Goal: Obtain resource: Obtain resource

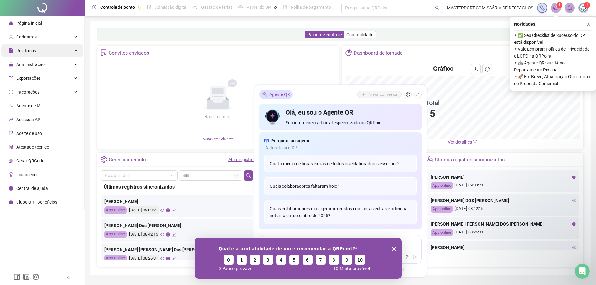
click at [22, 49] on span "Relatórios" at bounding box center [26, 50] width 20 height 5
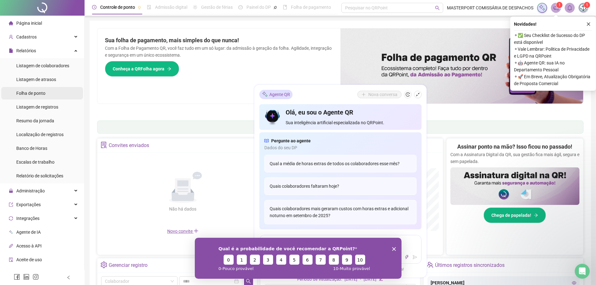
click at [30, 94] on span "Folha de ponto" at bounding box center [30, 93] width 29 height 5
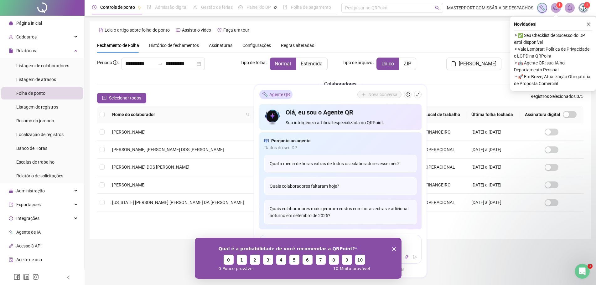
click at [394, 248] on polygon "Fechar inquérito" at bounding box center [394, 249] width 4 height 4
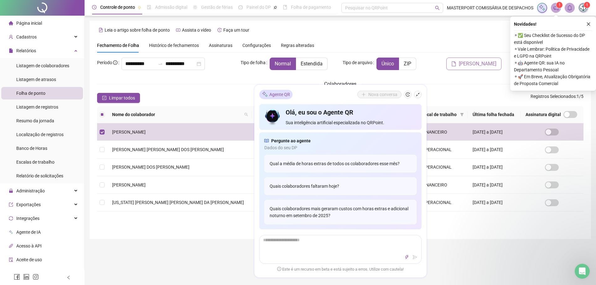
click at [466, 66] on span "[PERSON_NAME]" at bounding box center [478, 64] width 38 height 8
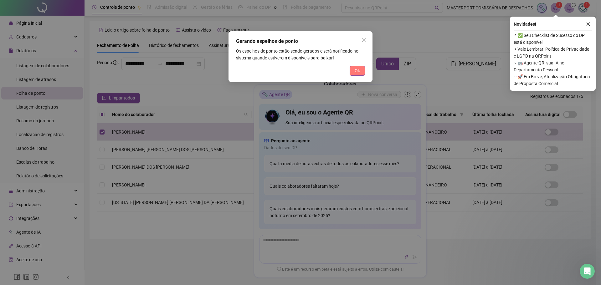
click at [359, 73] on span "Ok" at bounding box center [357, 70] width 5 height 7
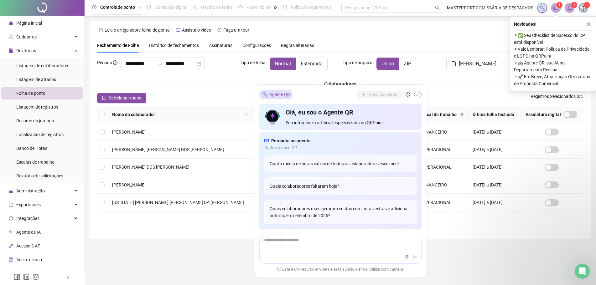
click at [417, 95] on icon "shrink" at bounding box center [418, 94] width 4 height 4
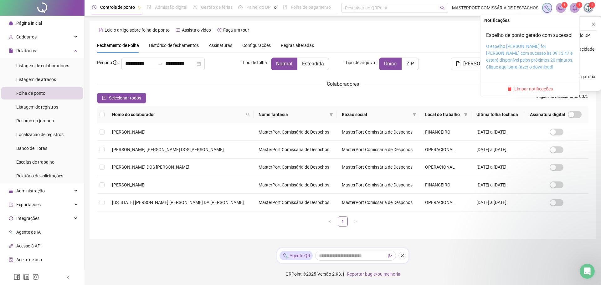
click at [509, 56] on link "O espelho de ponto foi gerado com sucesso às 09:13:47 e estará disponível pelos…" at bounding box center [529, 57] width 87 height 26
